Goal: Task Accomplishment & Management: Complete application form

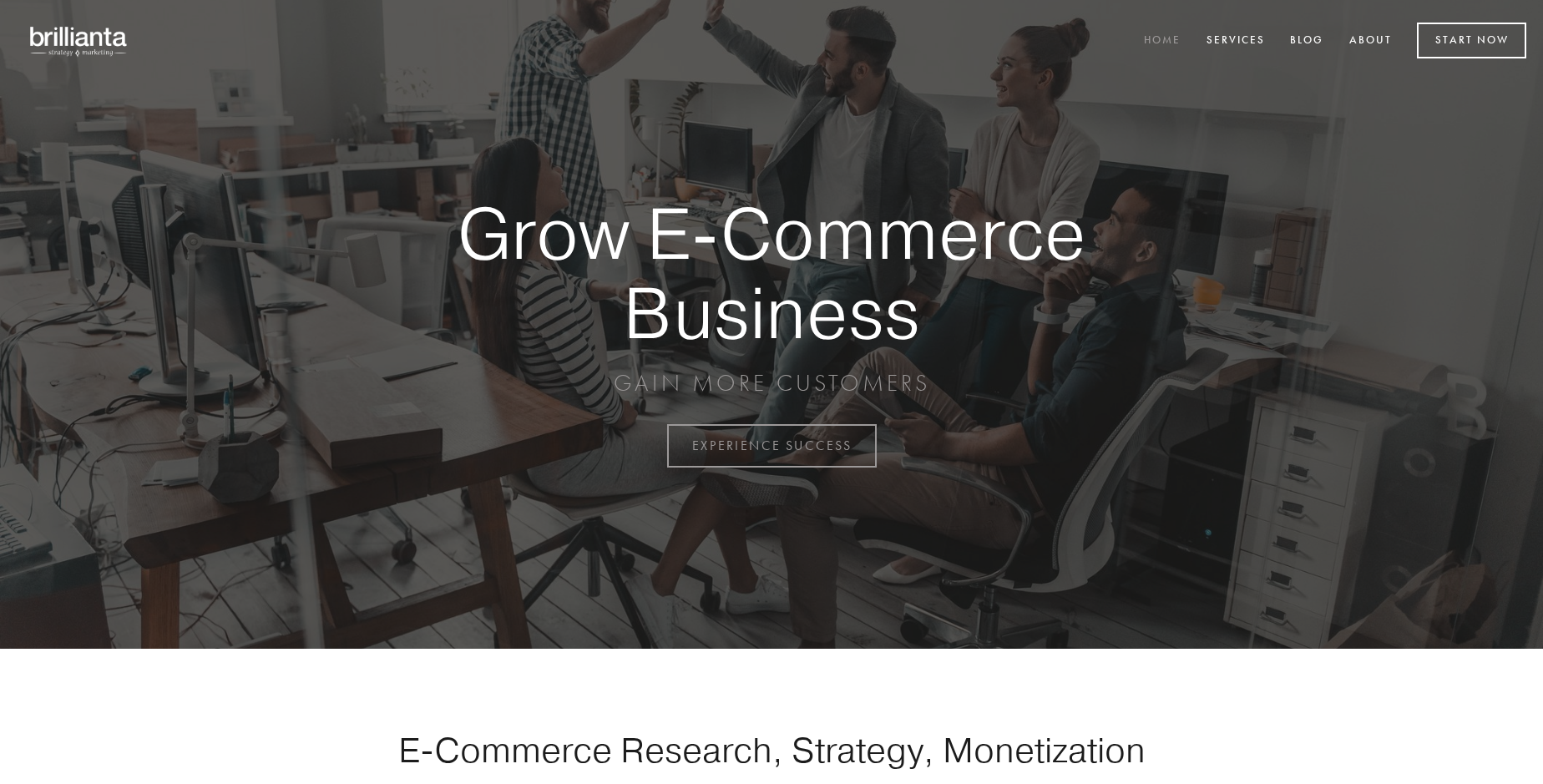
scroll to position [4376, 0]
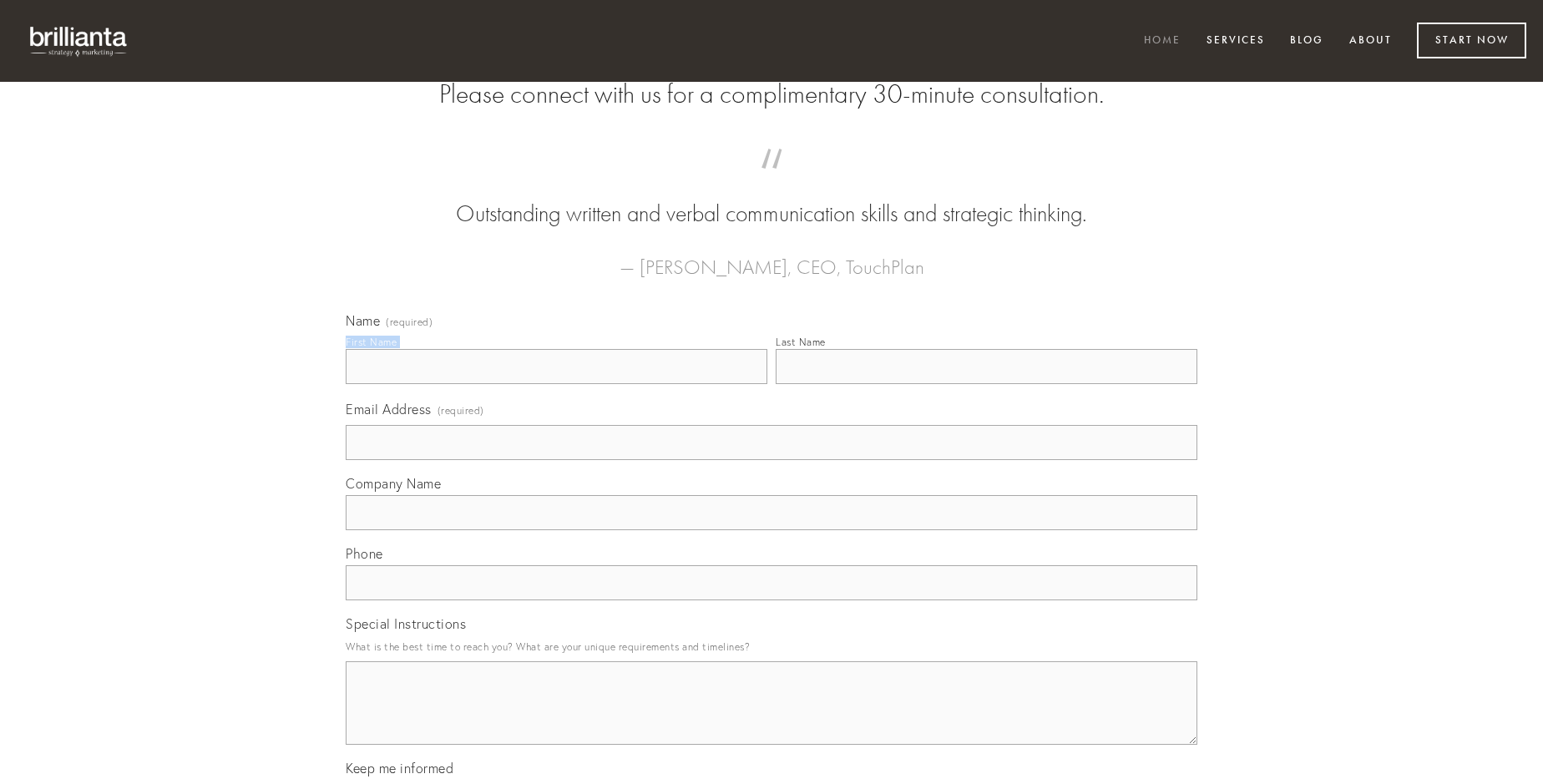
type input "[PERSON_NAME]"
click at [986, 384] on input "Last Name" at bounding box center [986, 366] width 421 height 35
type input "[PERSON_NAME]"
click at [772, 460] on input "Email Address (required)" at bounding box center [772, 442] width 852 height 35
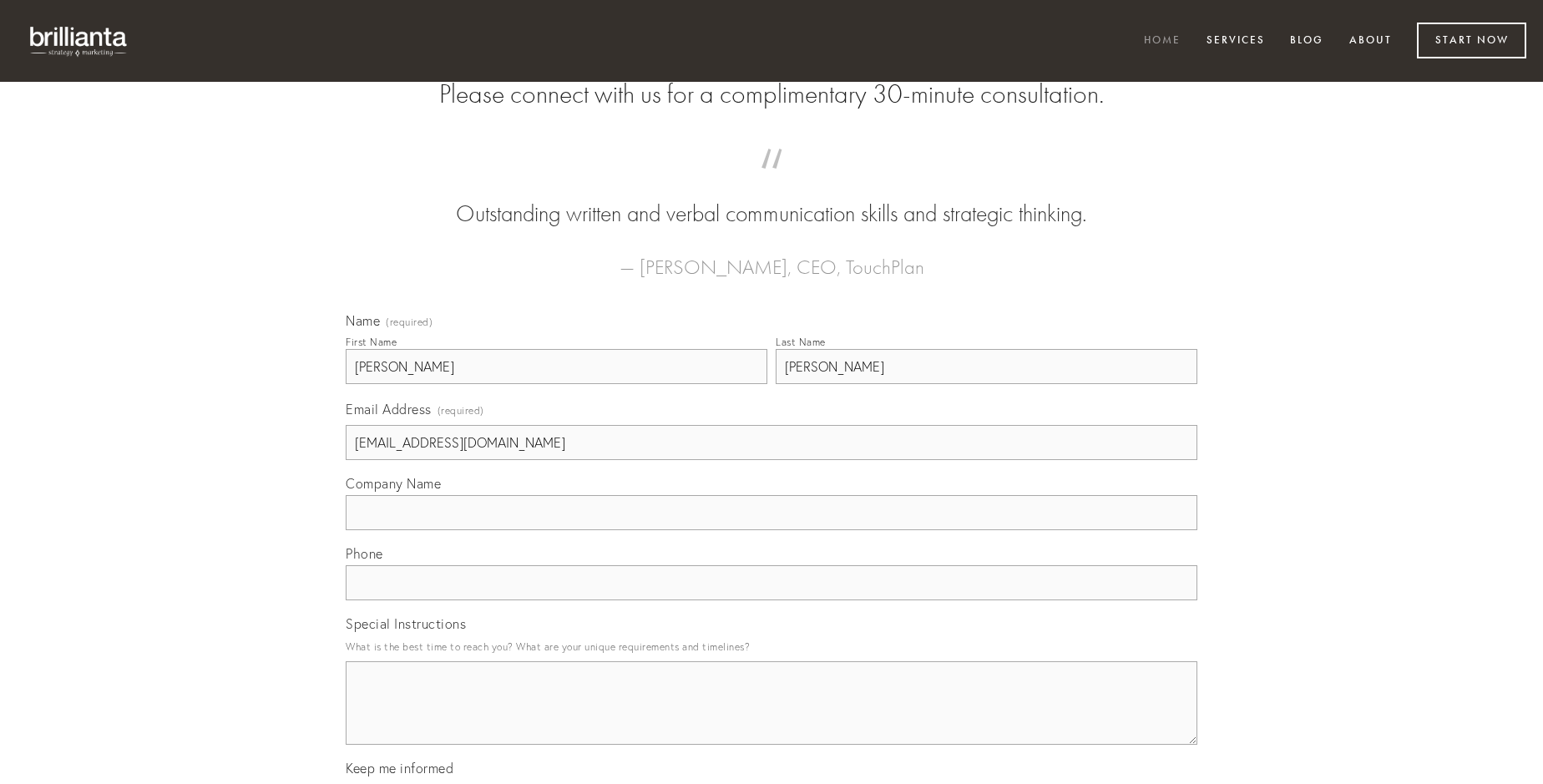
type input "[EMAIL_ADDRESS][DOMAIN_NAME]"
click at [772, 530] on input "Company Name" at bounding box center [772, 512] width 852 height 35
type input "acceptus"
click at [772, 600] on input "text" at bounding box center [772, 583] width 852 height 35
click at [772, 718] on textarea "Special Instructions" at bounding box center [772, 703] width 852 height 84
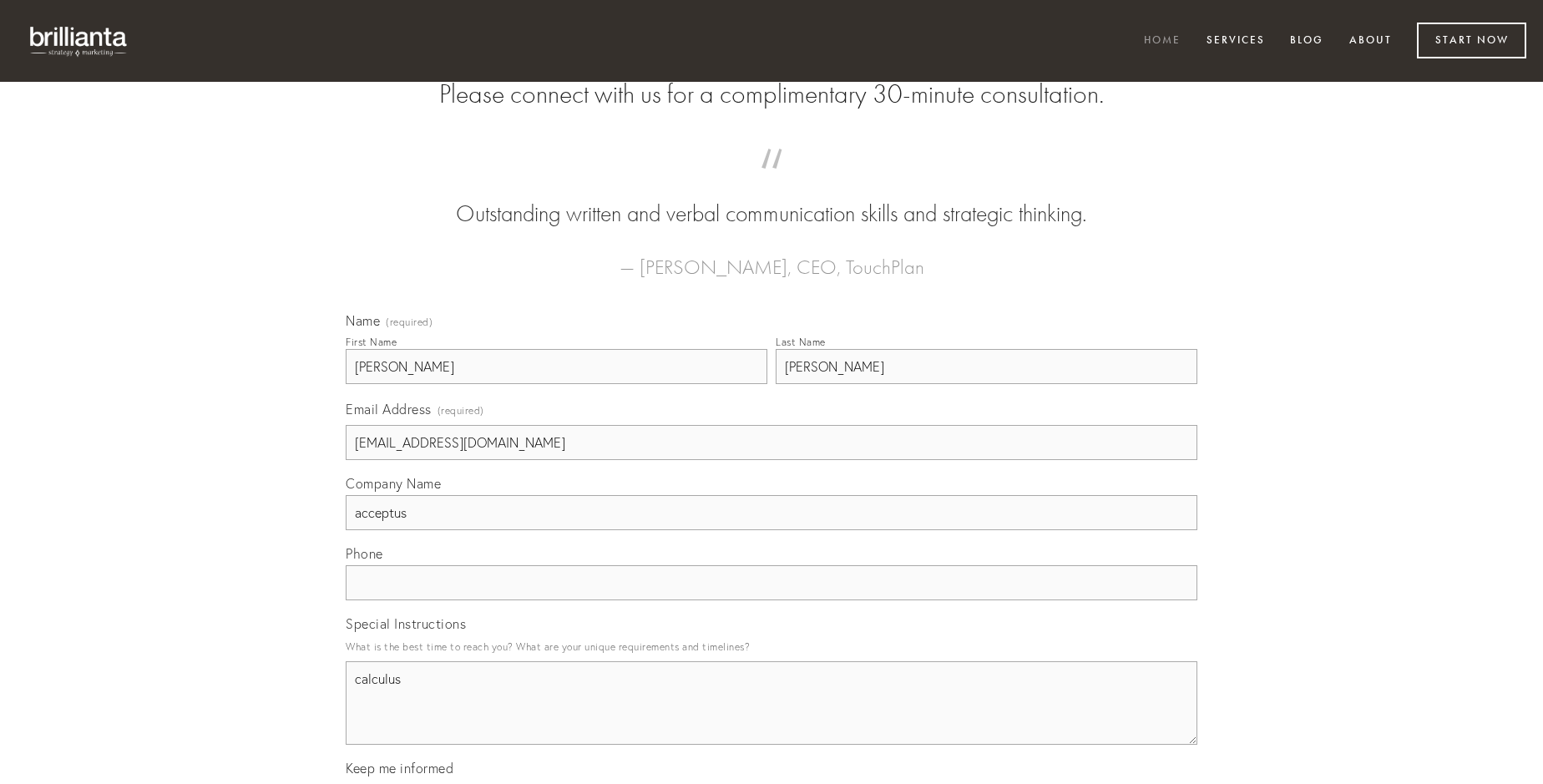
type textarea "calculus"
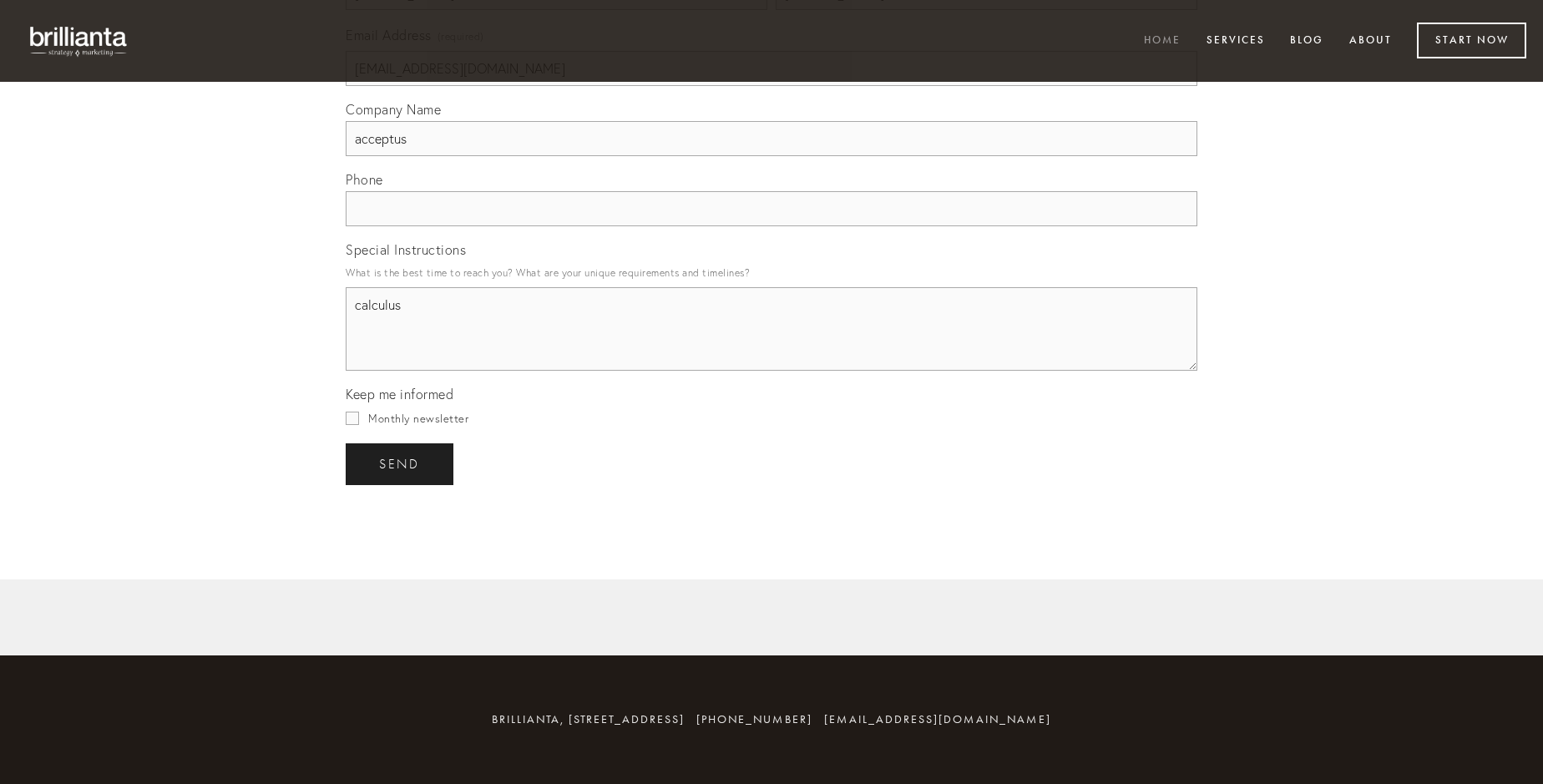
click at [400, 463] on span "send" at bounding box center [399, 464] width 41 height 15
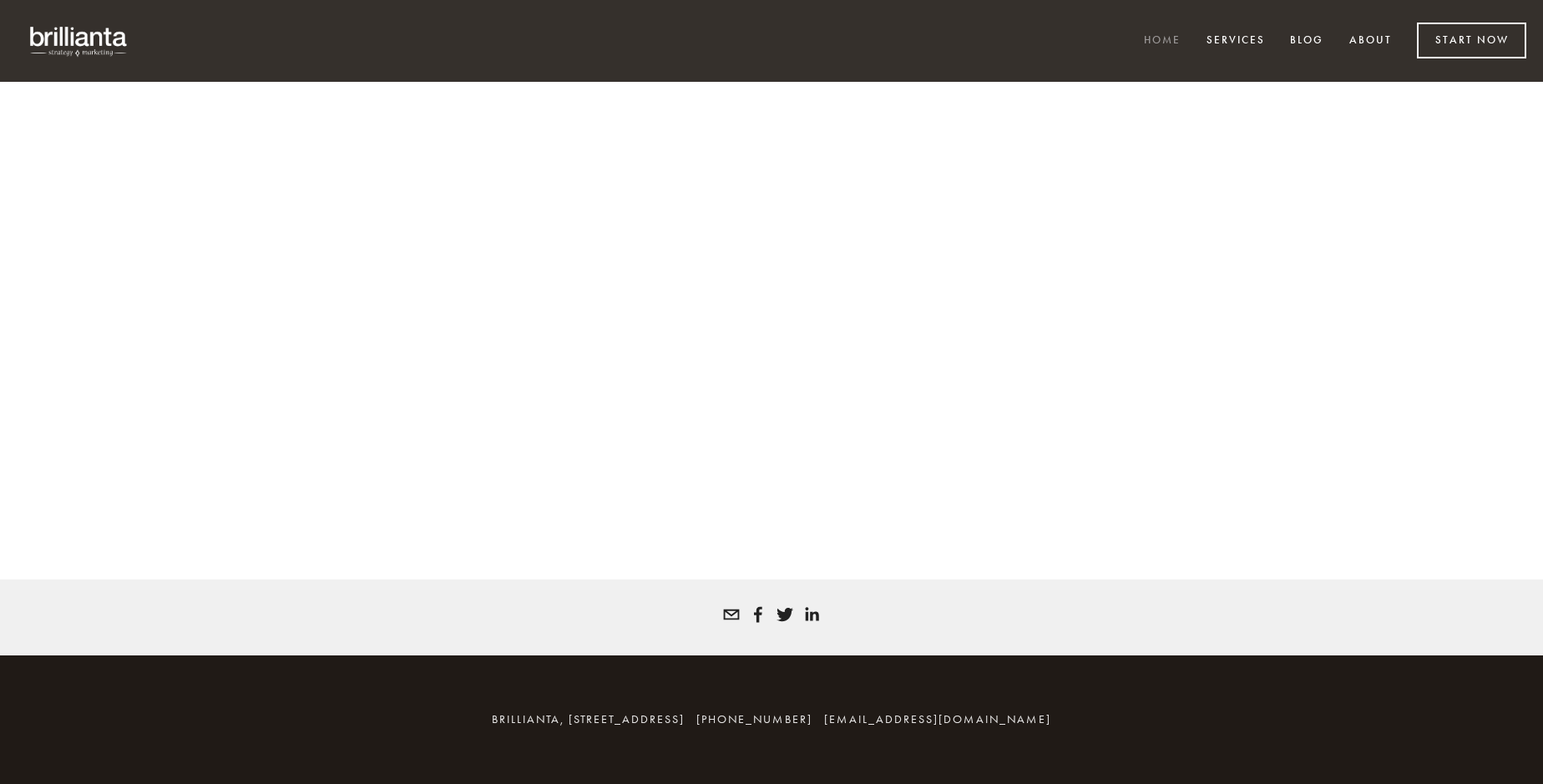
scroll to position [4354, 0]
